Goal: Navigation & Orientation: Find specific page/section

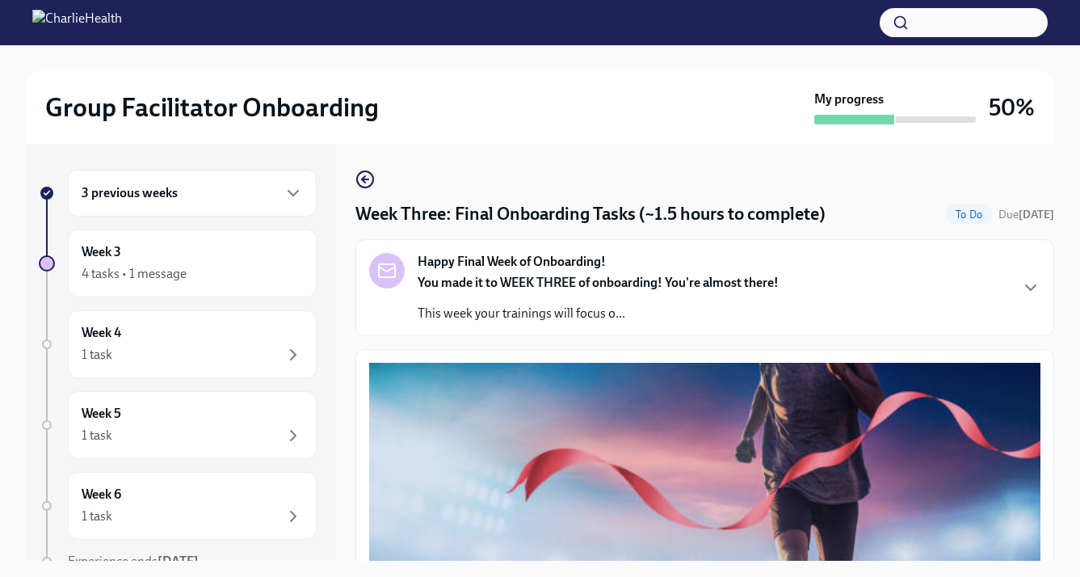
scroll to position [29, 0]
click at [200, 317] on div "Week 4 1 task" at bounding box center [192, 344] width 249 height 68
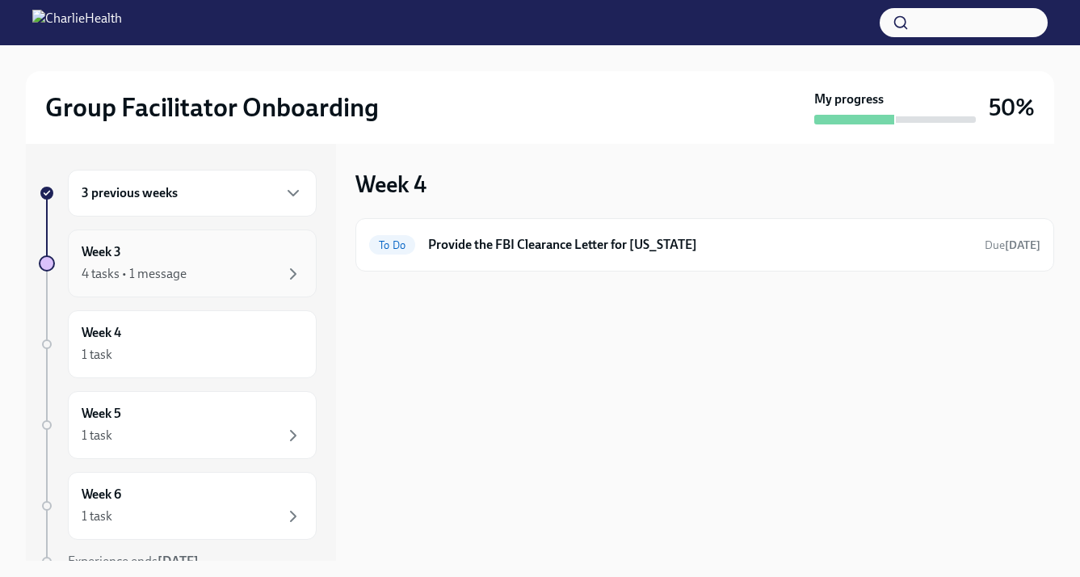
click at [200, 242] on div "Week 3 4 tasks • 1 message" at bounding box center [192, 264] width 249 height 68
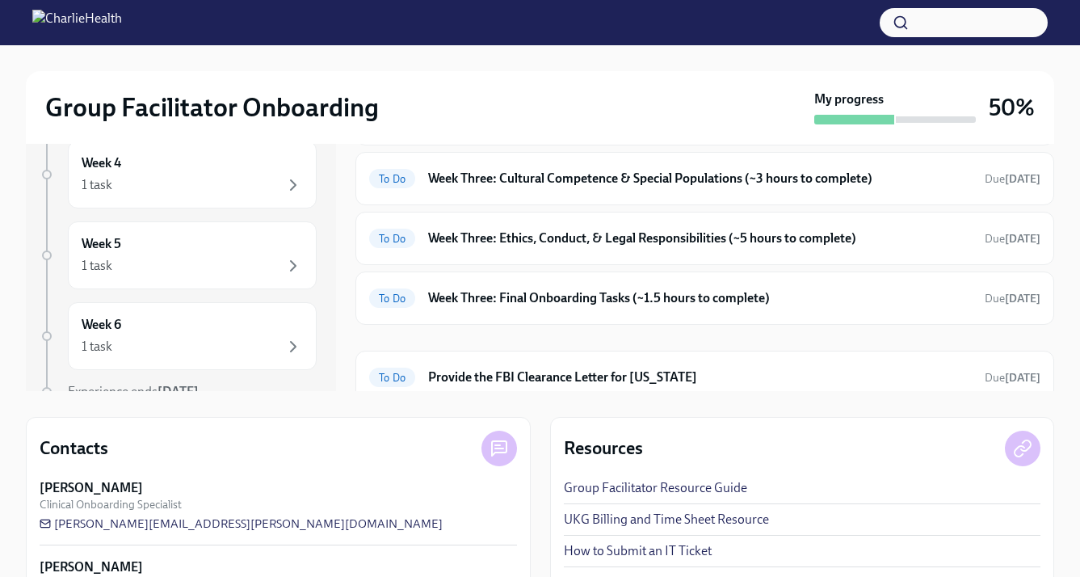
scroll to position [183, 0]
